Goal: Information Seeking & Learning: Learn about a topic

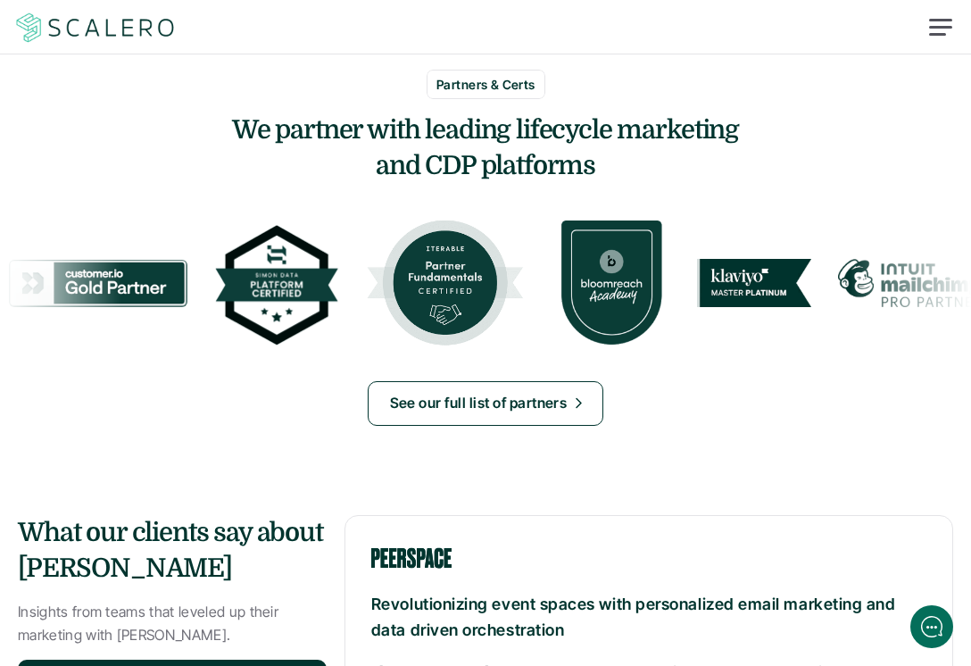
scroll to position [1615, 0]
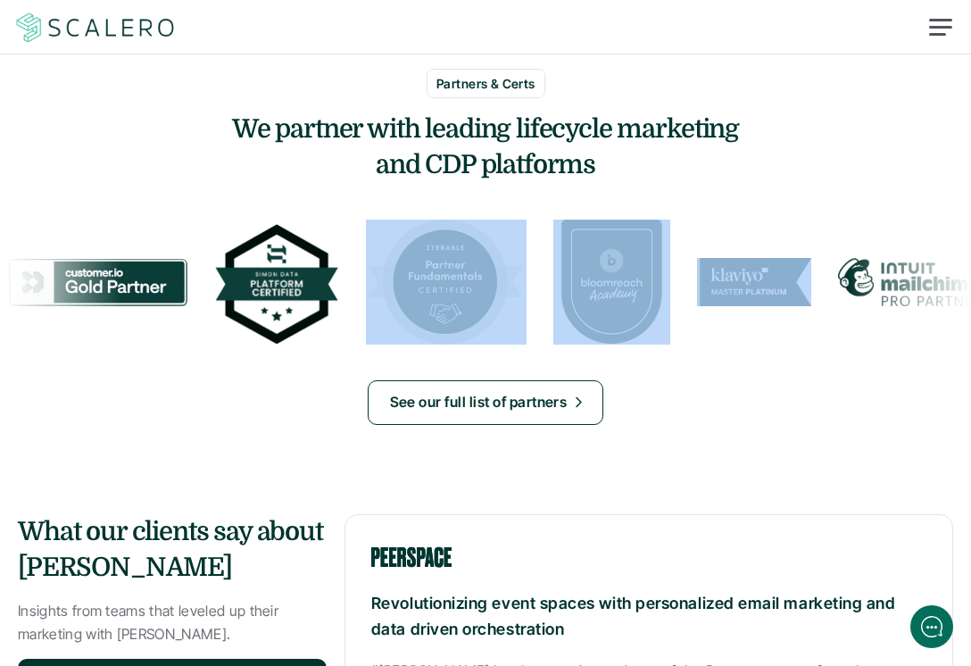
drag, startPoint x: 730, startPoint y: 235, endPoint x: 473, endPoint y: 239, distance: 257.1
click at [473, 239] on div at bounding box center [655, 283] width 1282 height 126
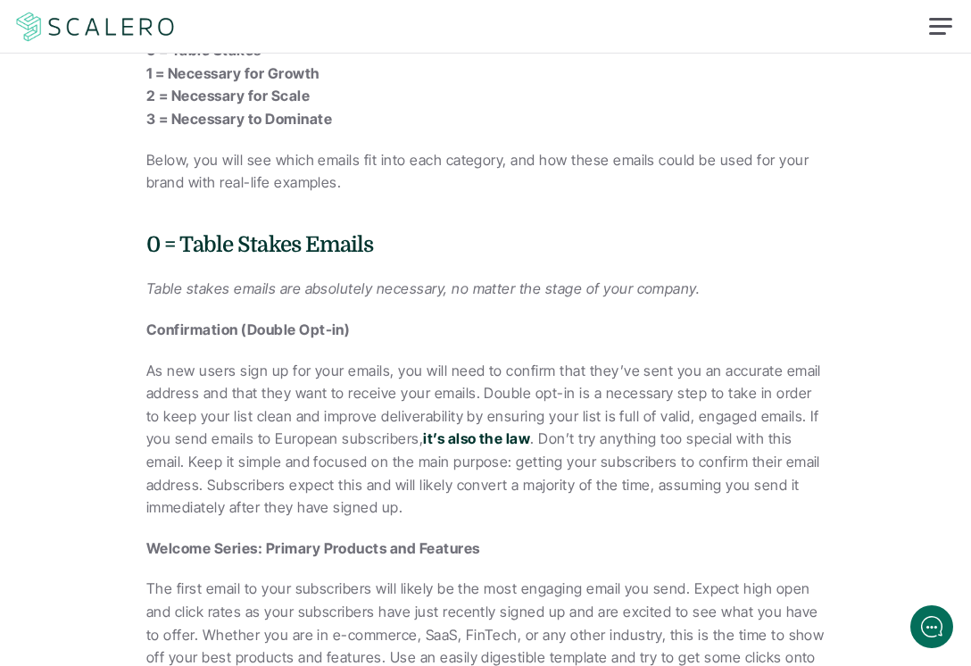
scroll to position [859, 0]
click at [437, 429] on strong "it’s also the law" at bounding box center [476, 437] width 107 height 18
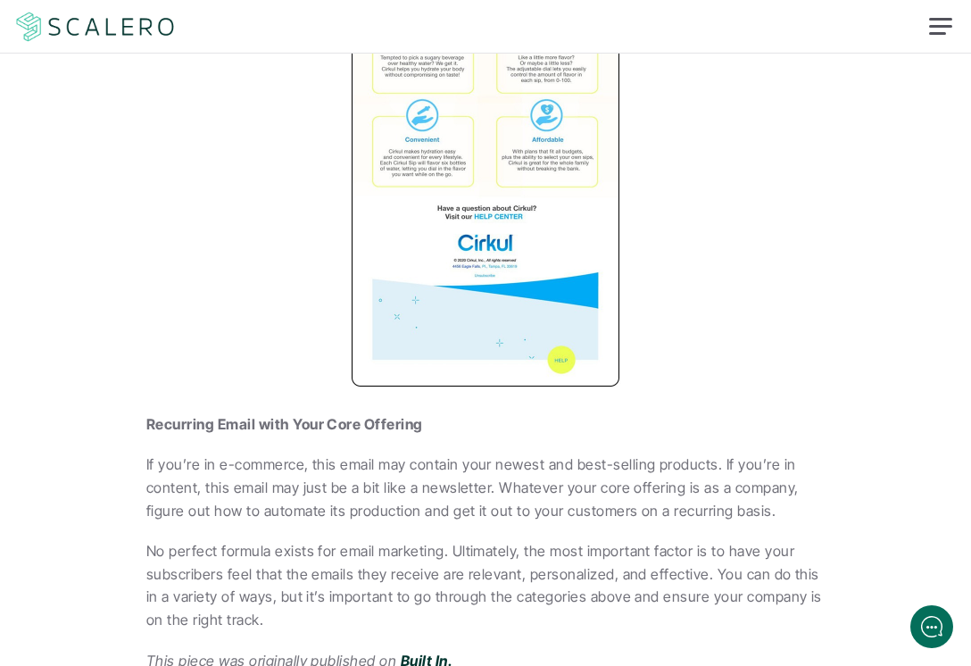
scroll to position [8805, 0]
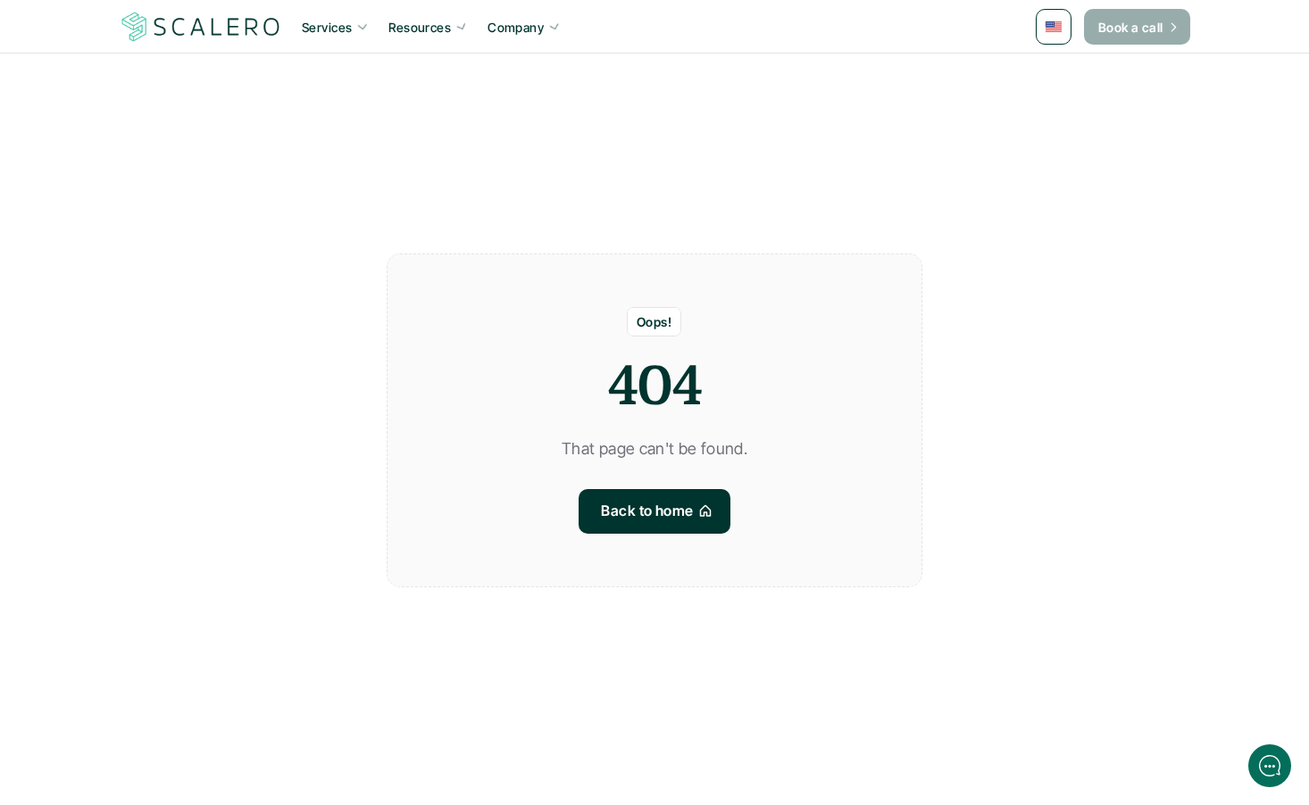
click at [1142, 30] on p "Book a call" at bounding box center [1130, 27] width 65 height 19
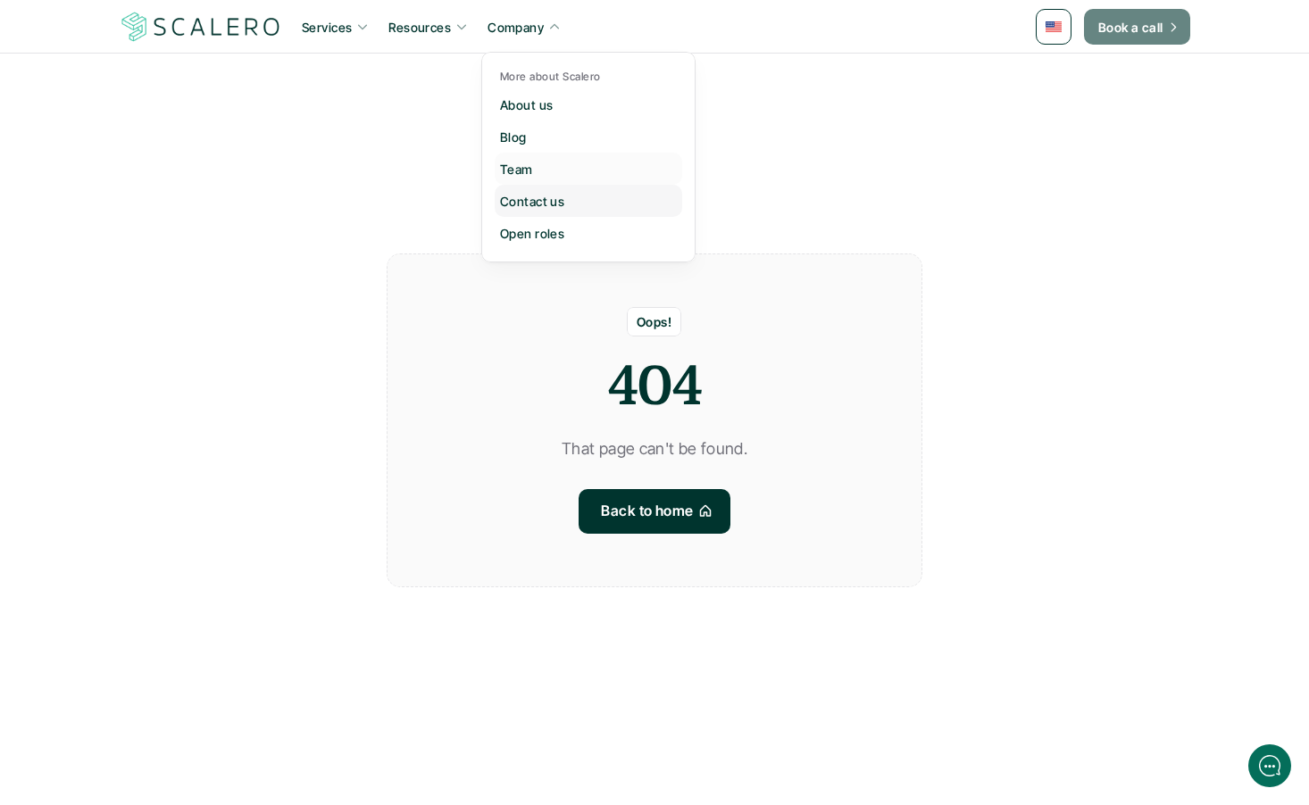
click at [536, 200] on p "Contact us" at bounding box center [532, 201] width 64 height 19
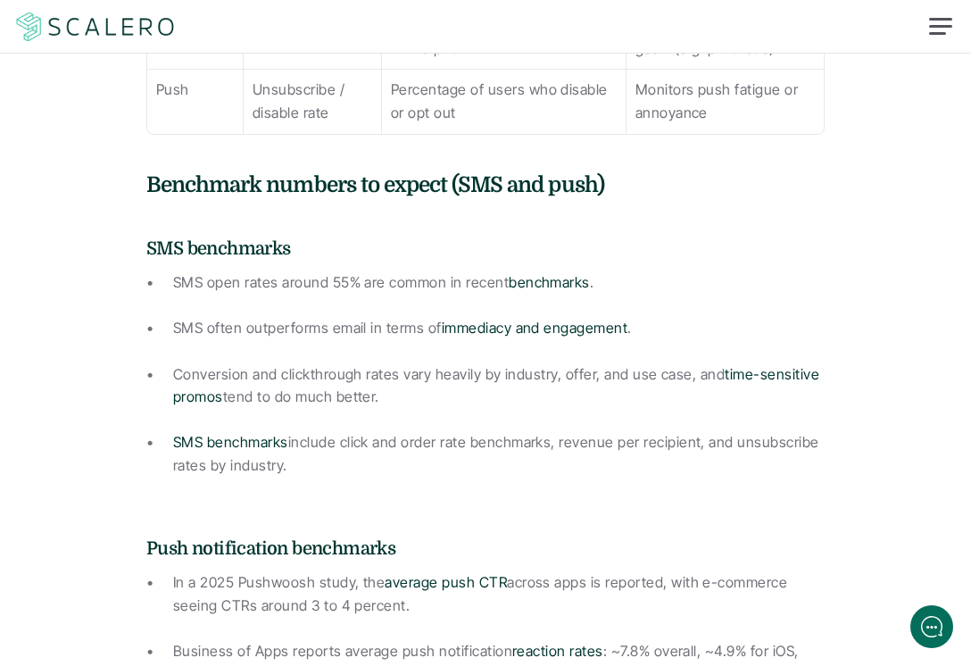
scroll to position [1569, 0]
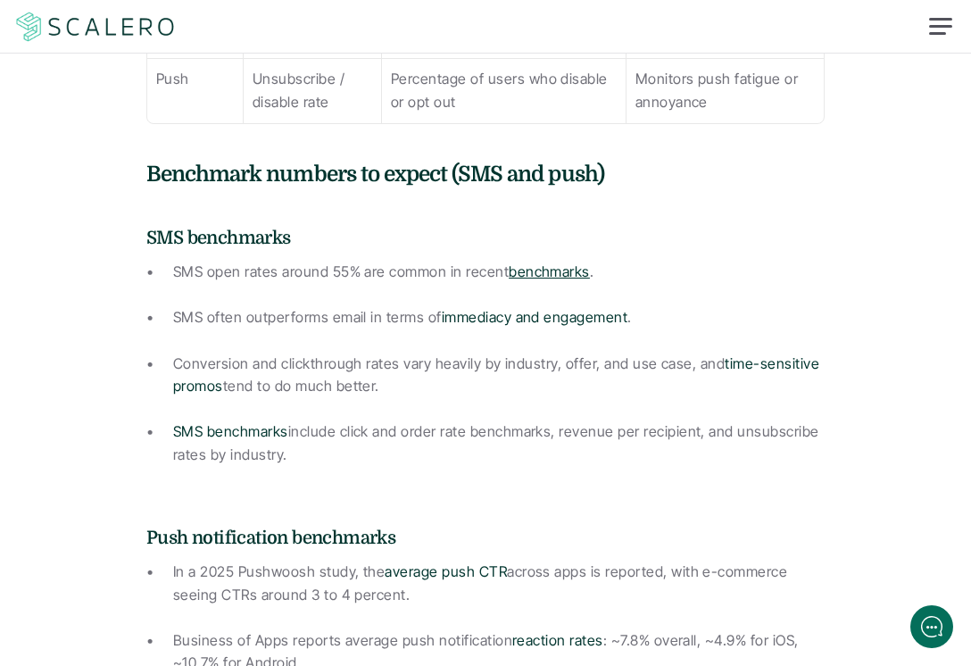
click at [530, 262] on link "benchmarks" at bounding box center [549, 271] width 81 height 18
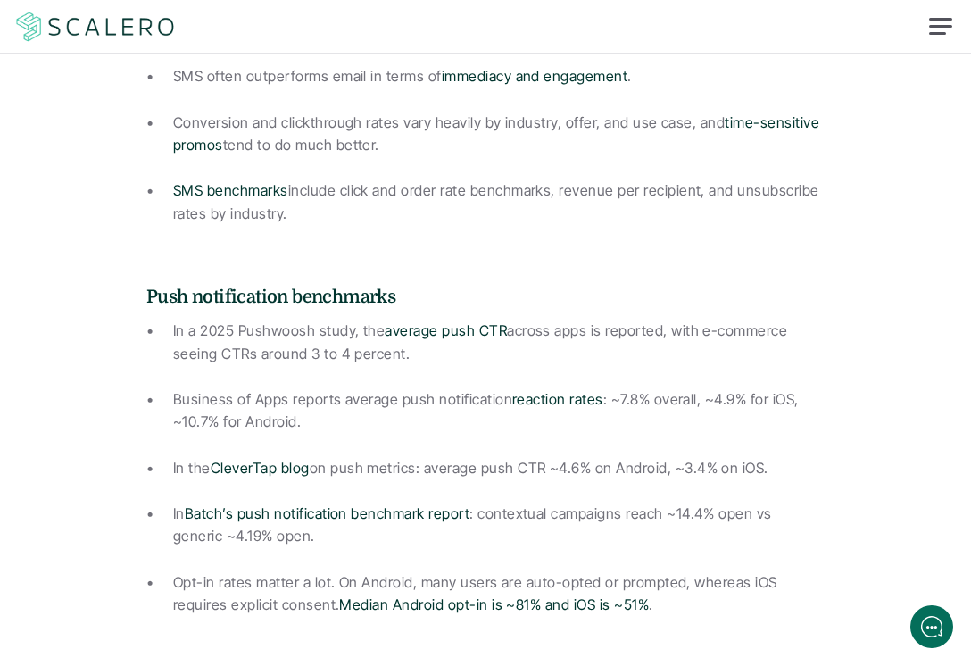
scroll to position [1814, 0]
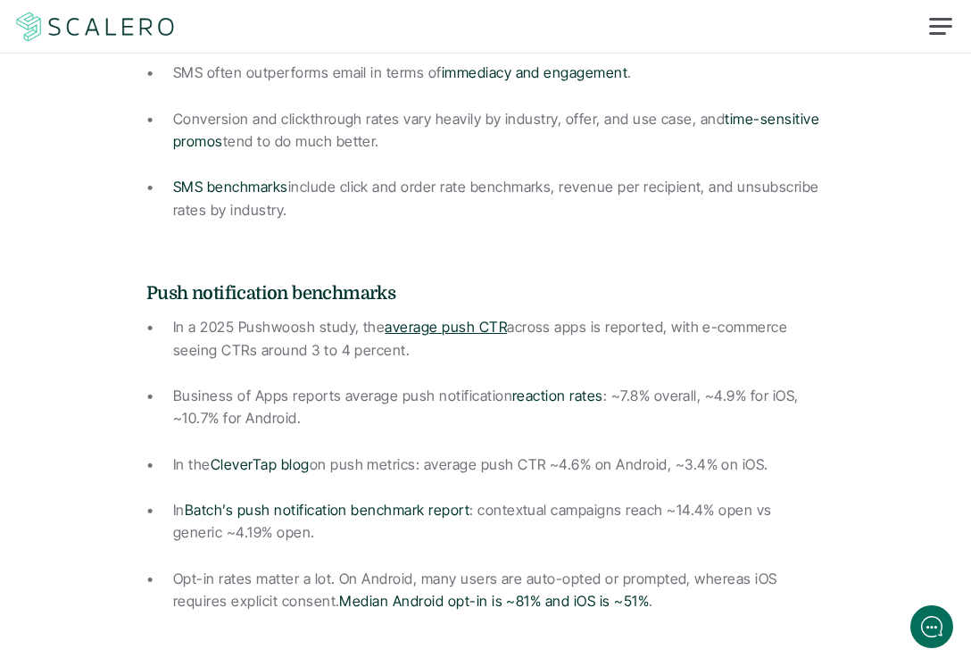
click at [436, 318] on link "average push CTR" at bounding box center [446, 327] width 122 height 18
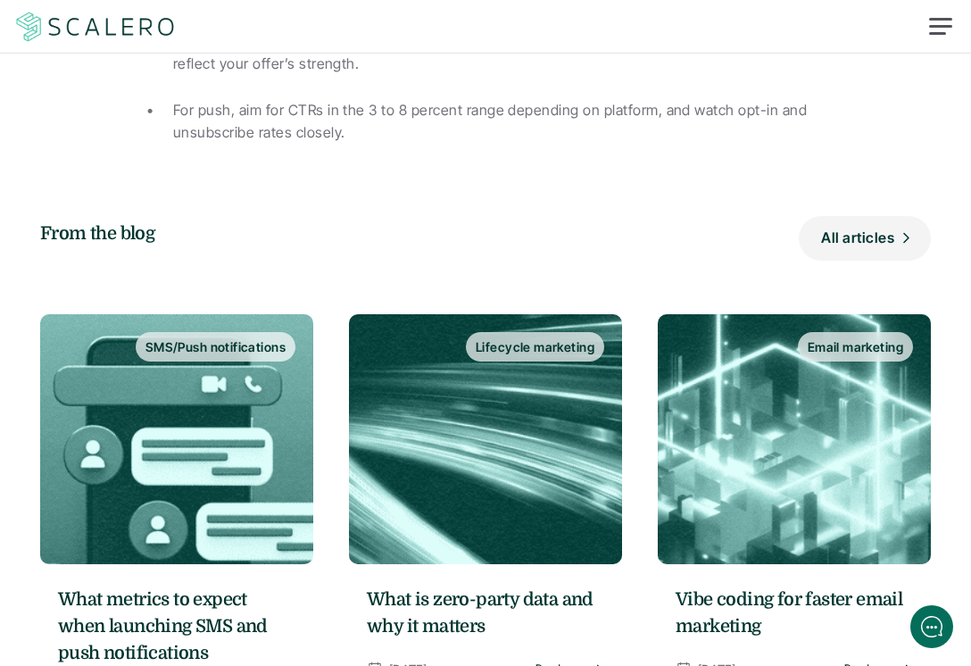
scroll to position [3022, 0]
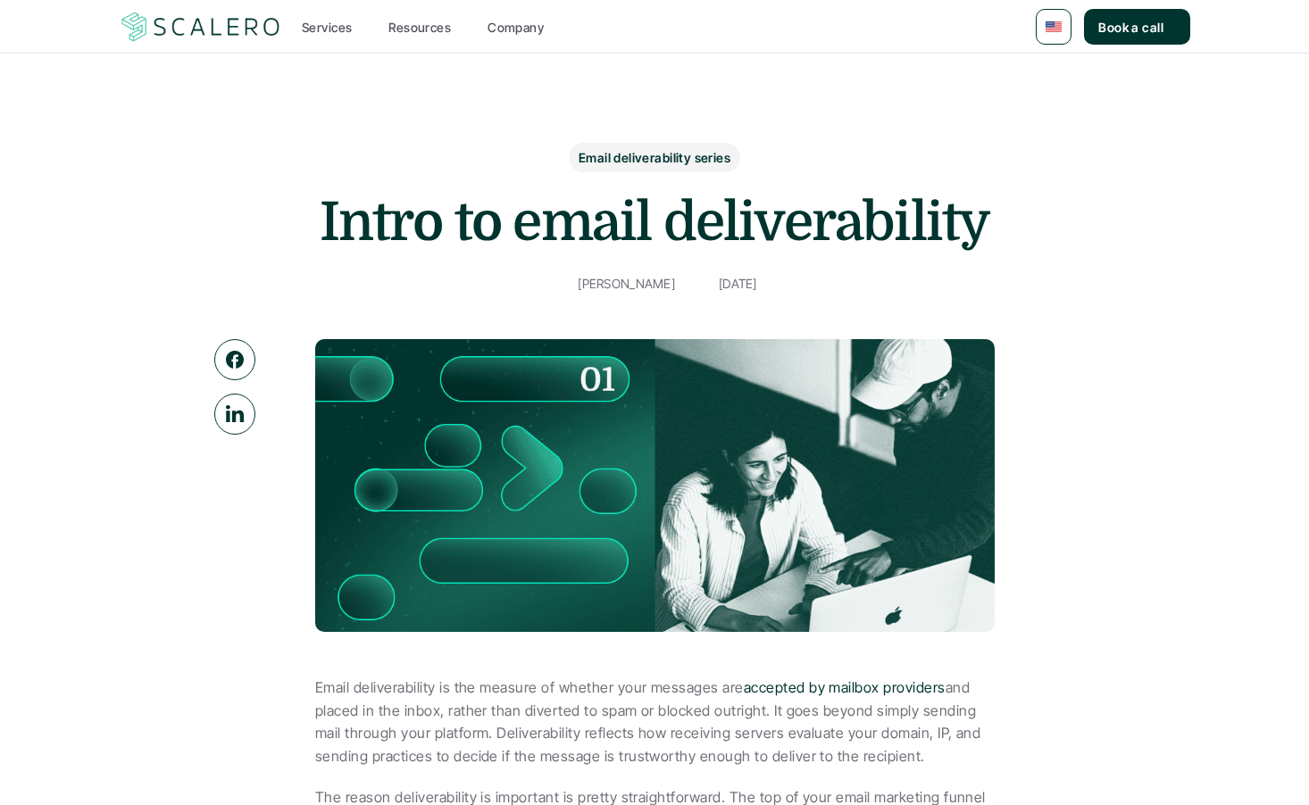
click at [681, 160] on p "Email deliverability series" at bounding box center [654, 157] width 152 height 19
click at [651, 224] on h1 "Intro to email deliverability" at bounding box center [654, 222] width 714 height 64
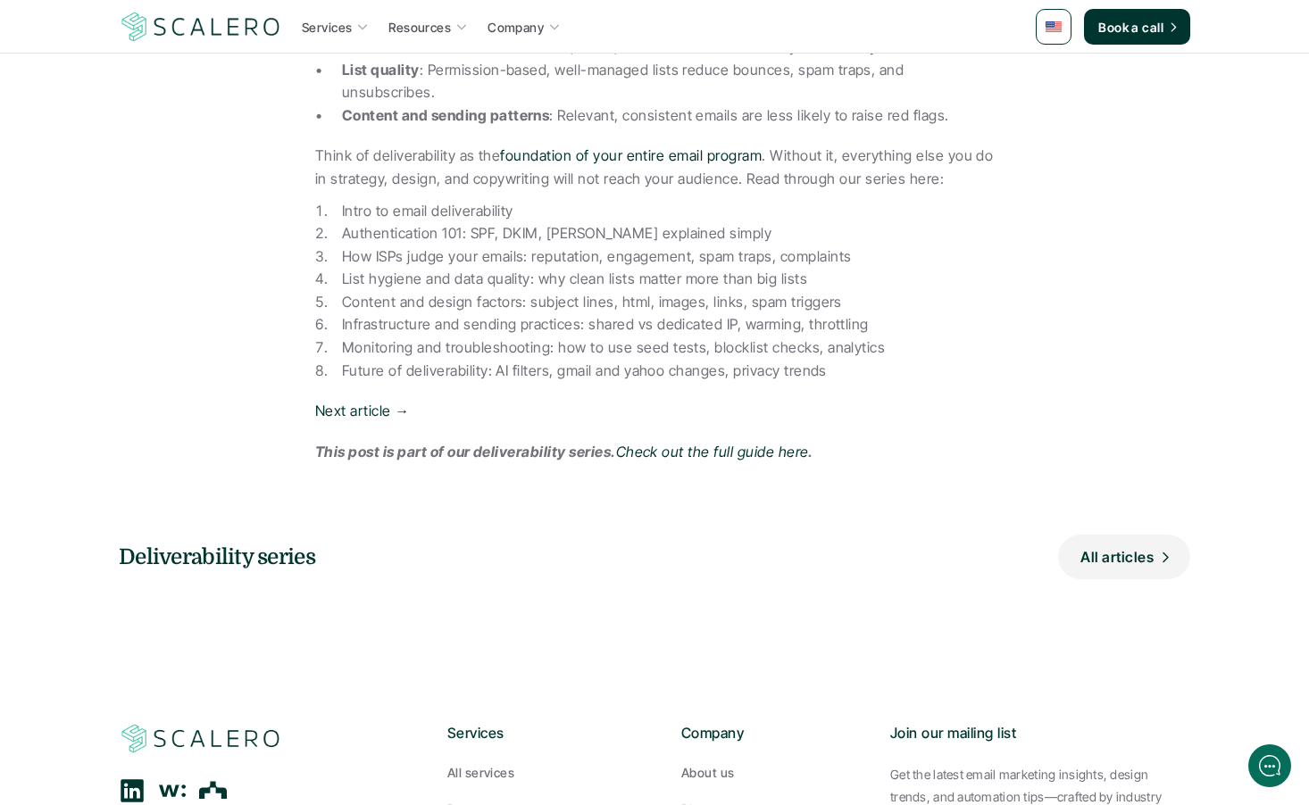
scroll to position [1002, 0]
click at [1117, 545] on p "All articles" at bounding box center [1113, 556] width 73 height 23
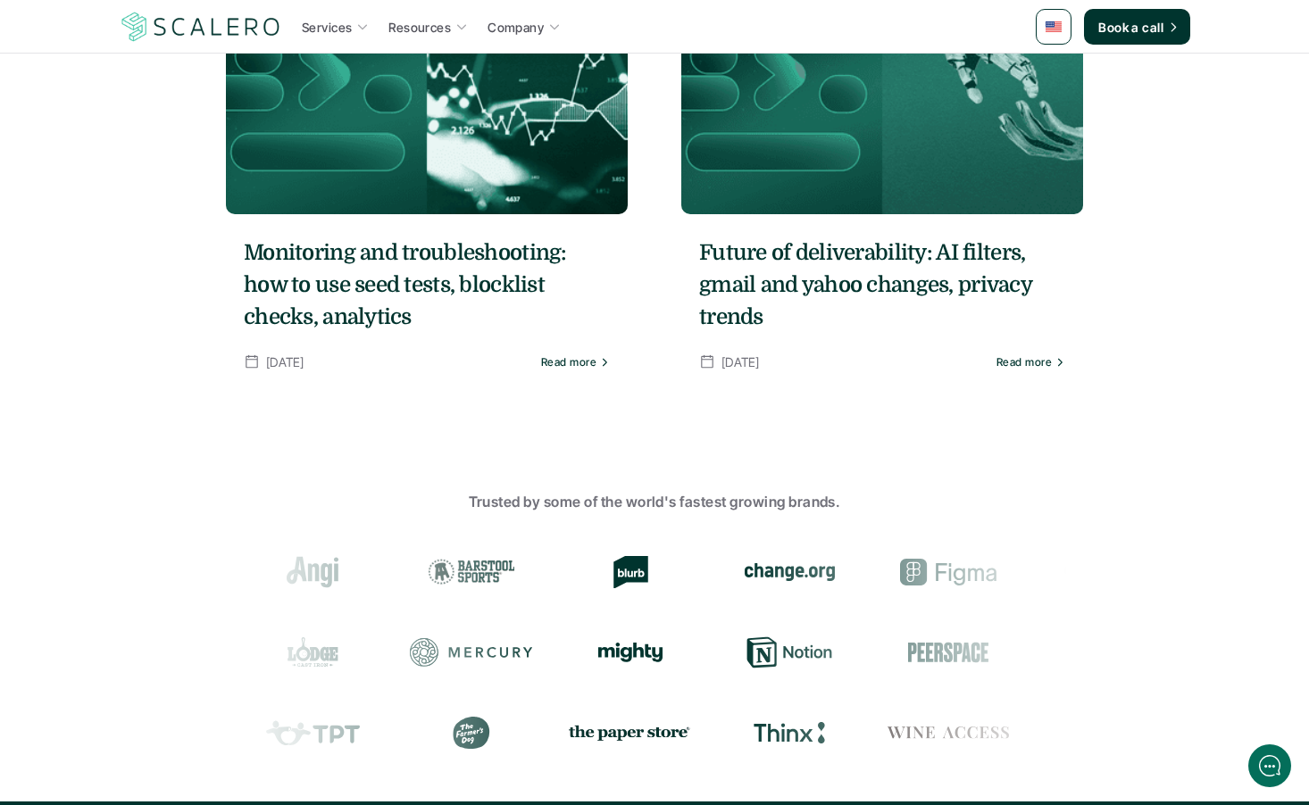
scroll to position [1894, 0]
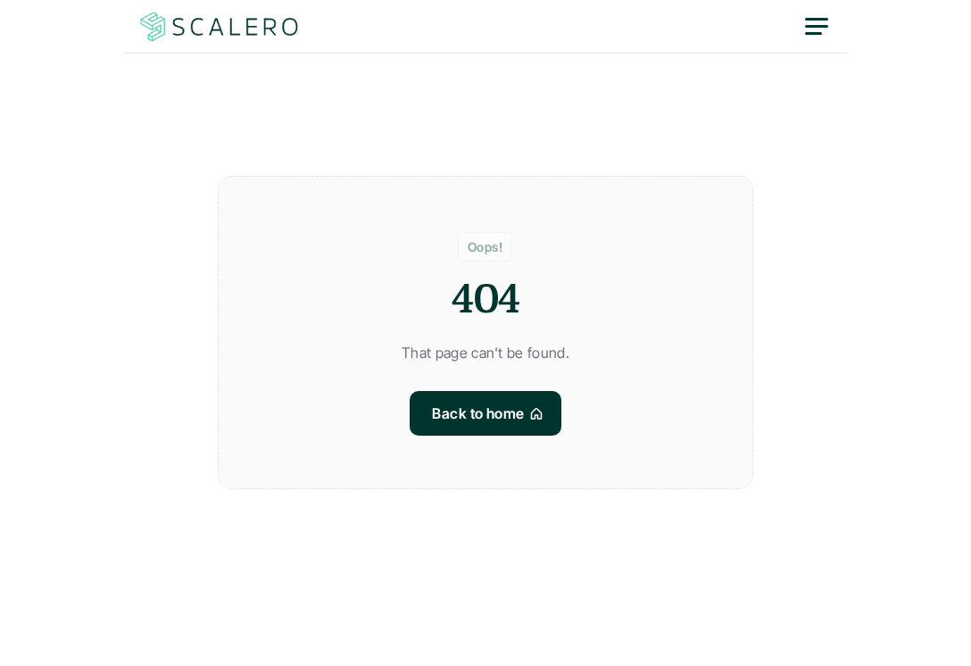
click at [262, 34] on img at bounding box center [219, 27] width 164 height 34
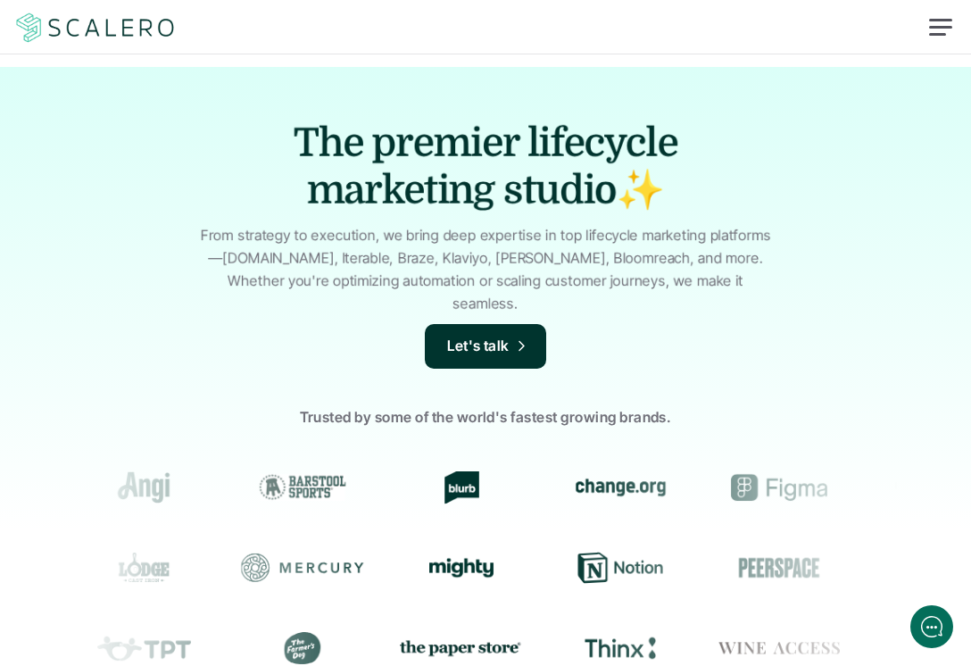
drag, startPoint x: 409, startPoint y: 82, endPoint x: 400, endPoint y: 86, distance: 9.6
click at [409, 82] on div "The premier lifecycle marketing studio✨ From strategy to execution, we bring de…" at bounding box center [485, 418] width 971 height 703
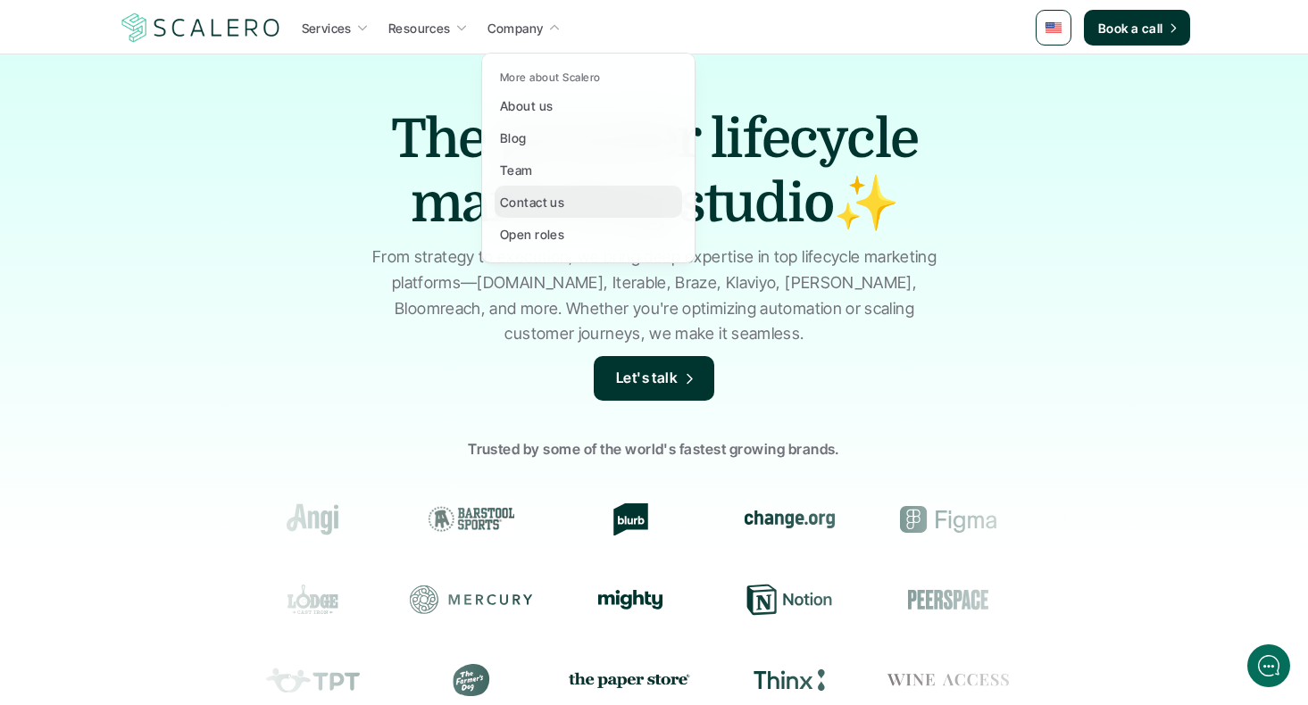
click at [534, 204] on p "Contact us" at bounding box center [532, 202] width 64 height 19
